Goal: Navigation & Orientation: Find specific page/section

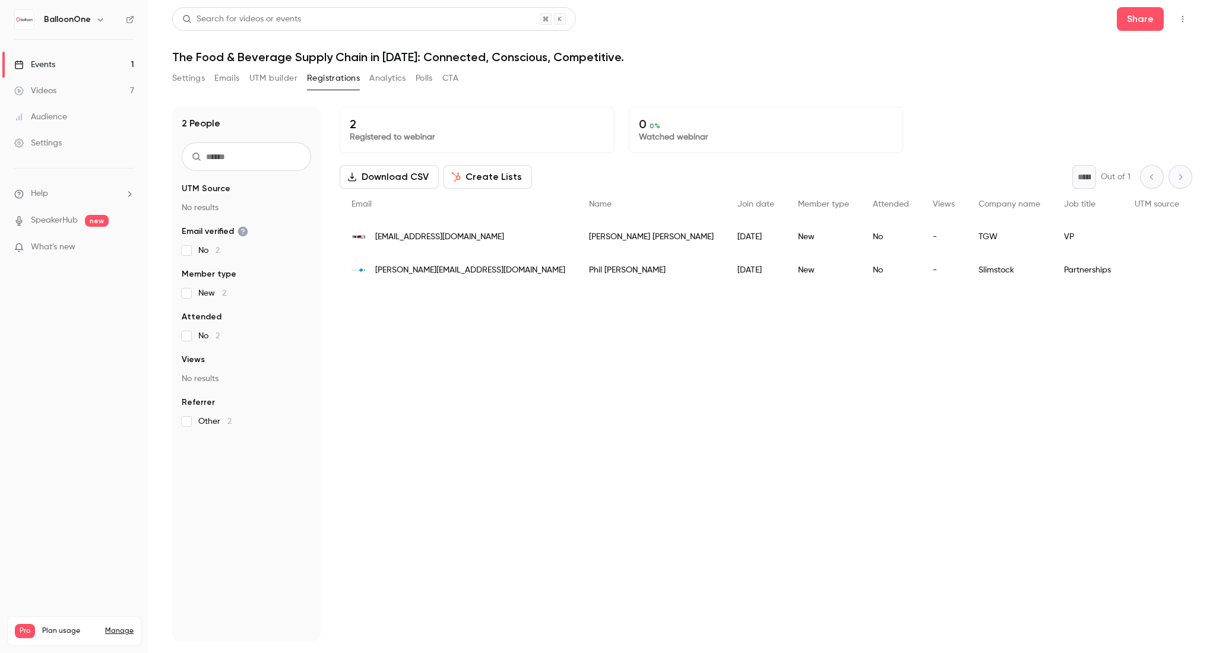
click at [56, 59] on link "Events 1" at bounding box center [74, 65] width 148 height 26
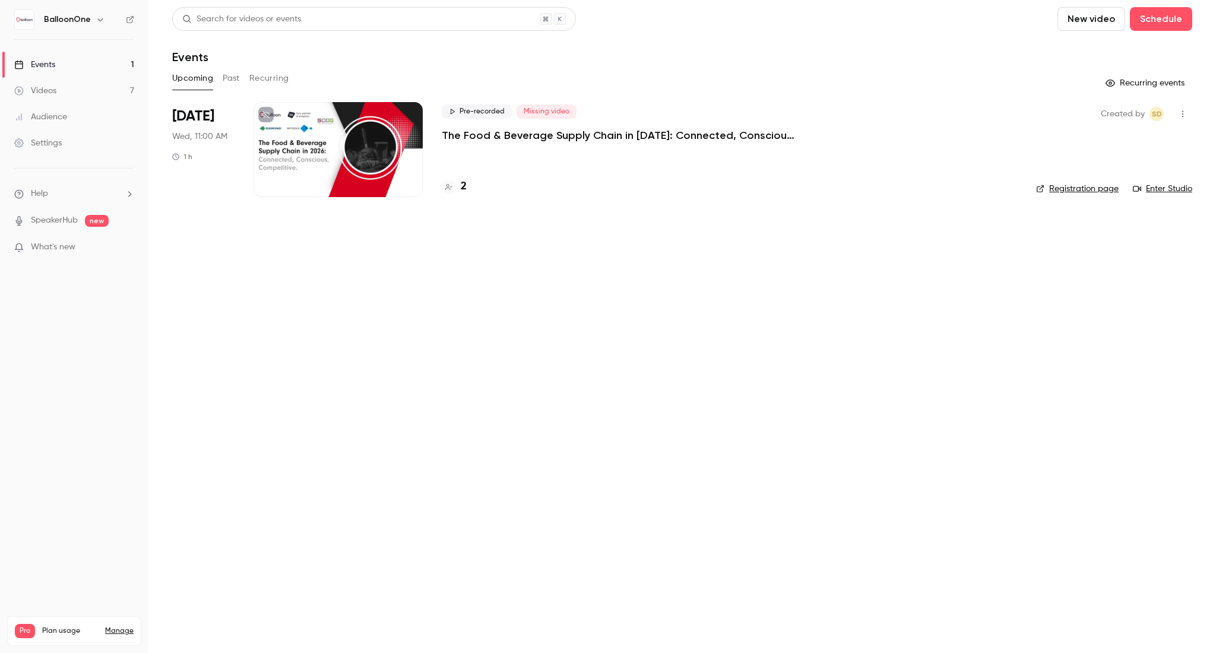
click at [1057, 191] on link "Registration page" at bounding box center [1077, 189] width 83 height 12
